Goal: Find specific page/section: Find specific page/section

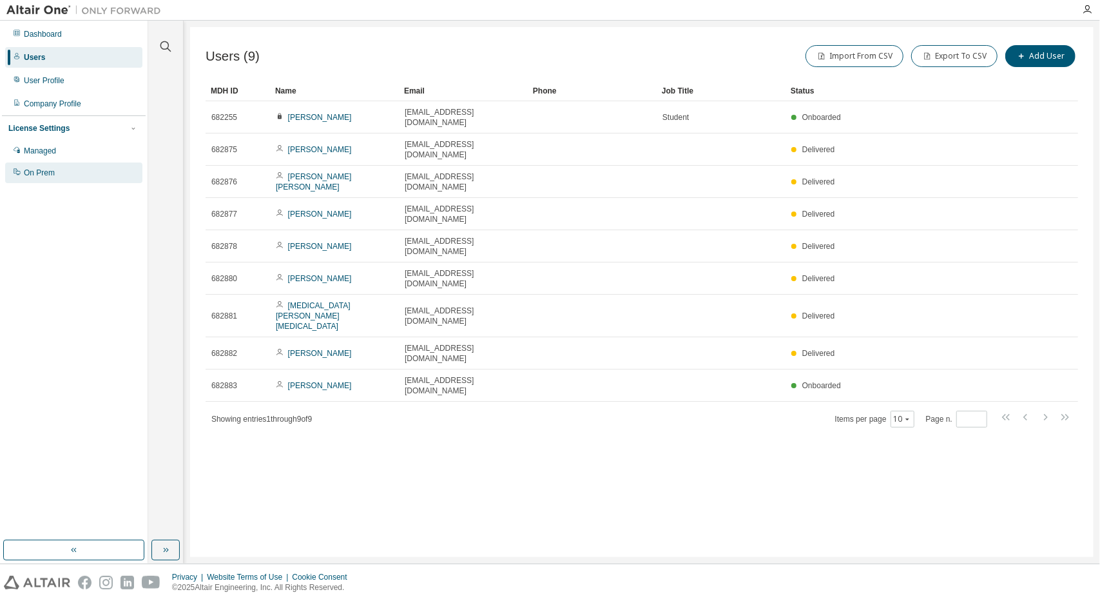
click at [73, 163] on div "On Prem" at bounding box center [73, 172] width 137 height 21
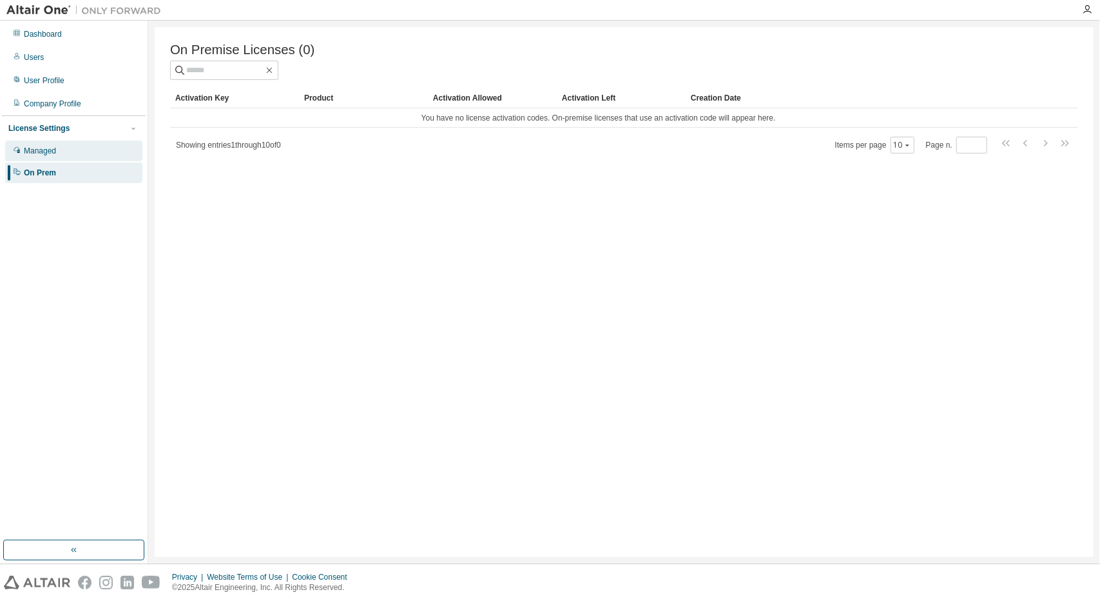
click at [60, 150] on div "Managed" at bounding box center [73, 151] width 137 height 21
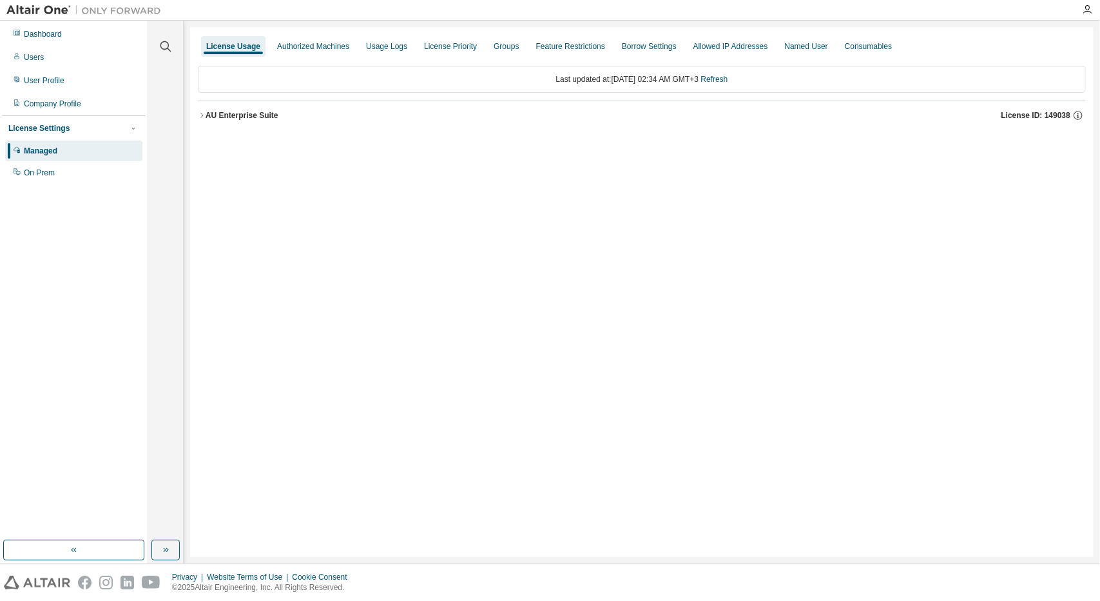
click at [206, 115] on div "AU Enterprise Suite" at bounding box center [242, 115] width 73 height 10
